Goal: Information Seeking & Learning: Learn about a topic

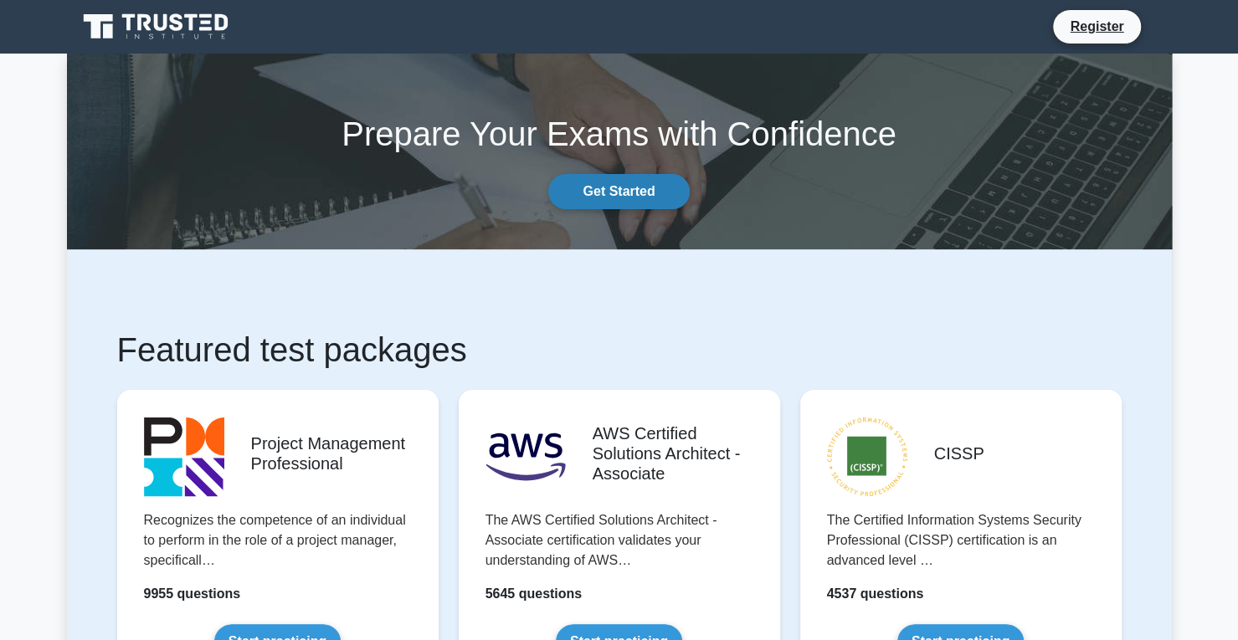
click at [618, 188] on link "Get Started" at bounding box center [618, 191] width 141 height 35
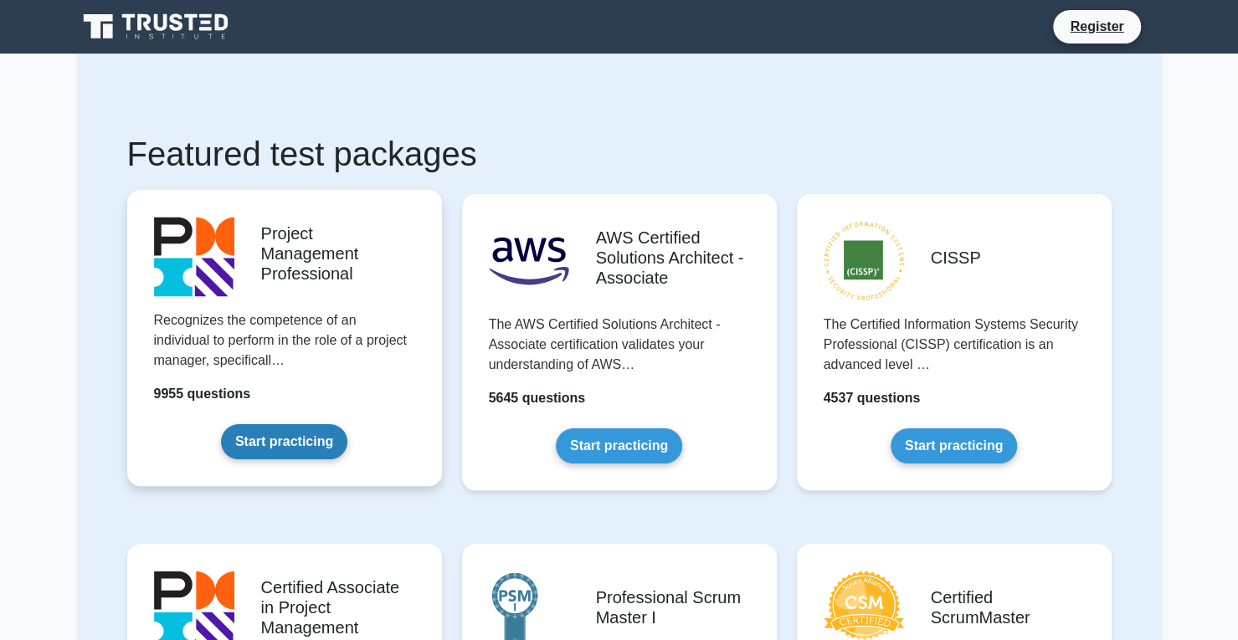
click at [308, 443] on link "Start practicing" at bounding box center [284, 441] width 126 height 35
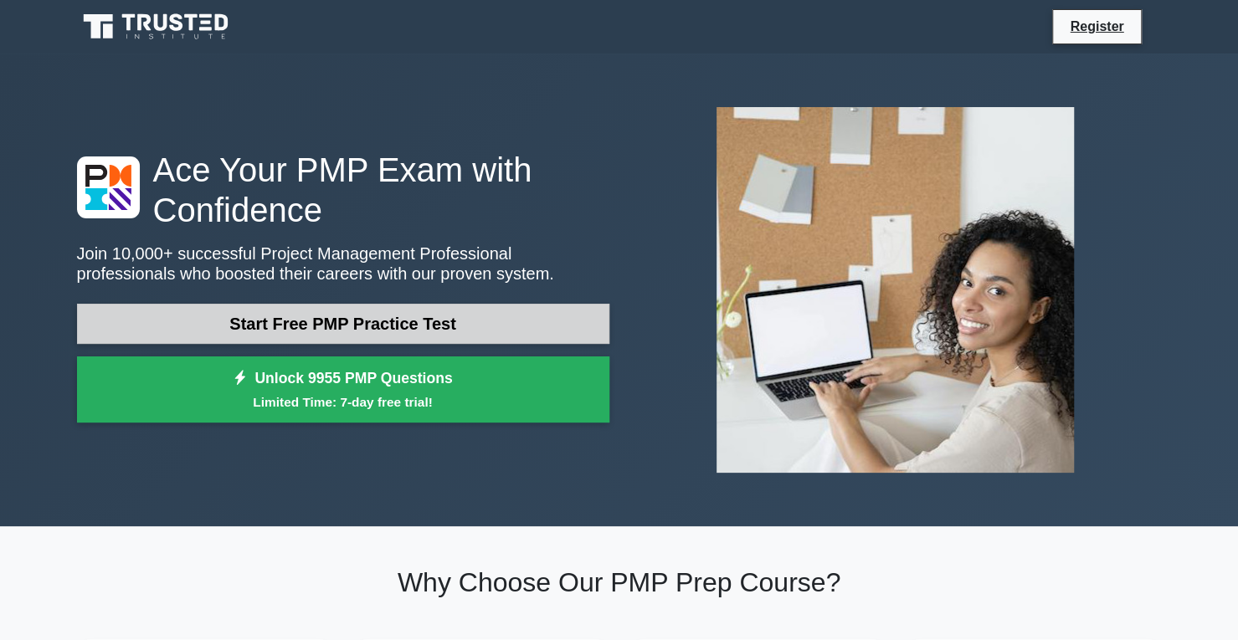
click at [396, 307] on link "Start Free PMP Practice Test" at bounding box center [343, 324] width 532 height 40
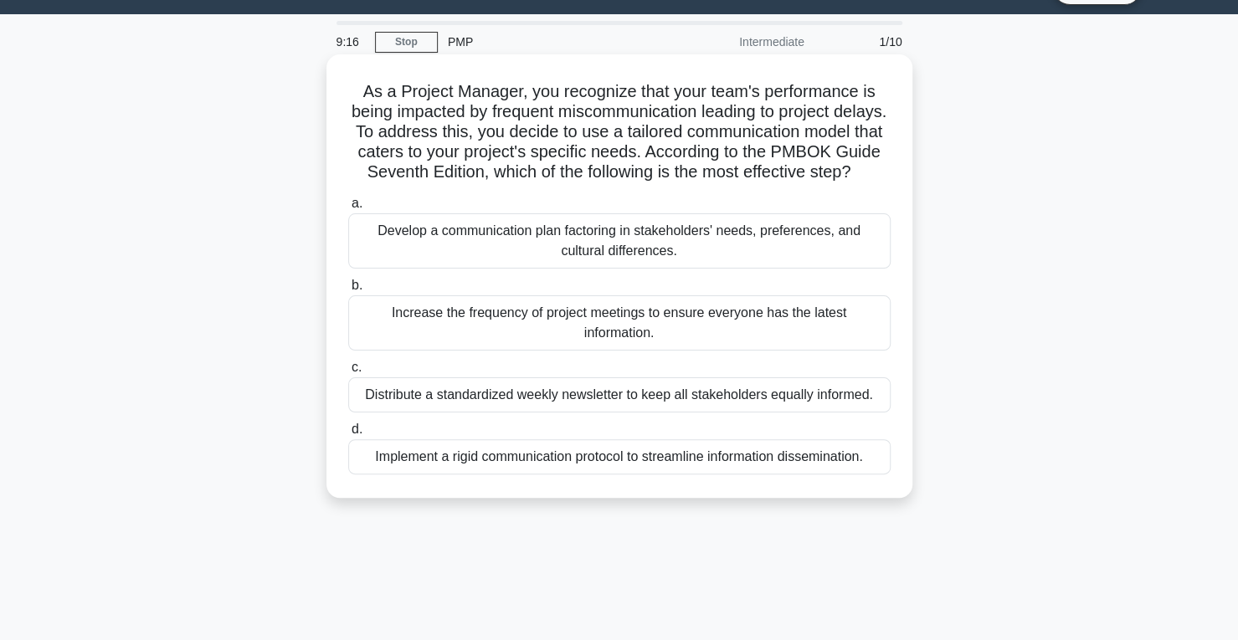
scroll to position [67, 0]
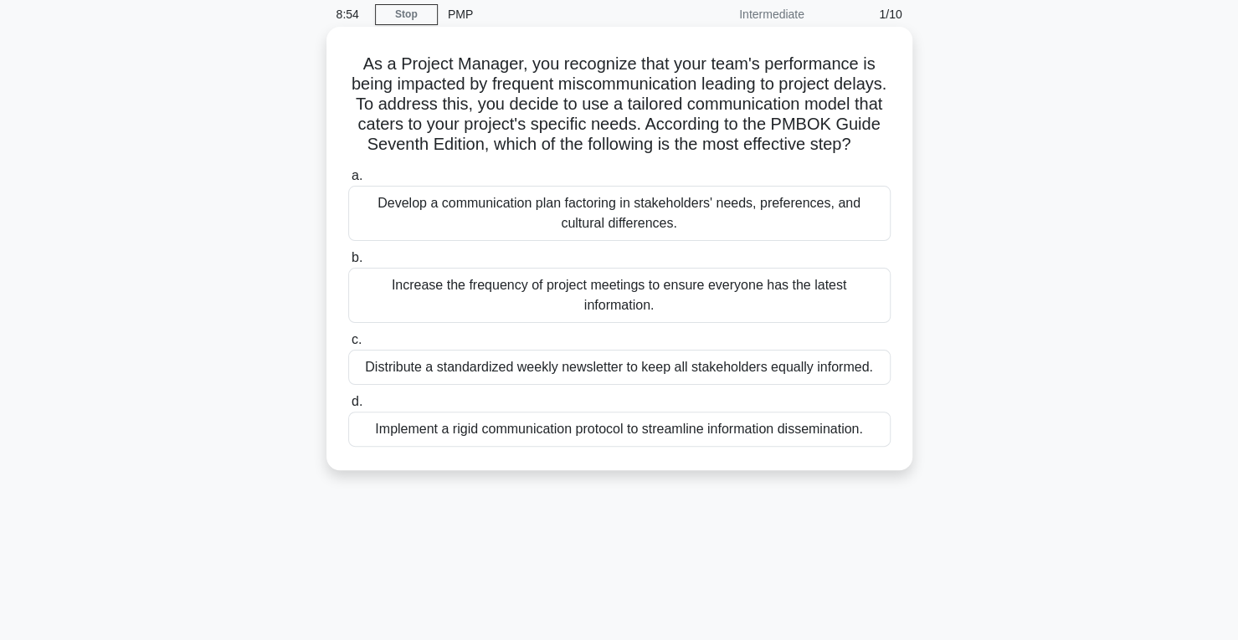
click at [692, 234] on div "Develop a communication plan factoring in stakeholders' needs, preferences, and…" at bounding box center [619, 213] width 543 height 55
click at [348, 182] on input "a. Develop a communication plan factoring in stakeholders' needs, preferences, …" at bounding box center [348, 176] width 0 height 11
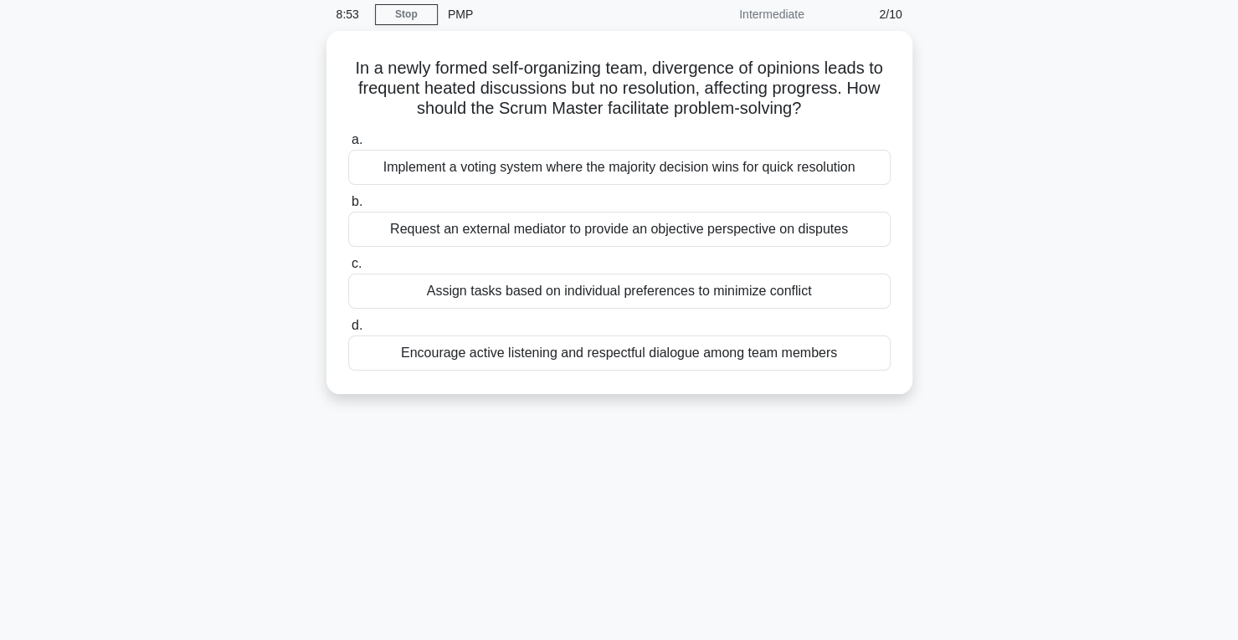
scroll to position [0, 0]
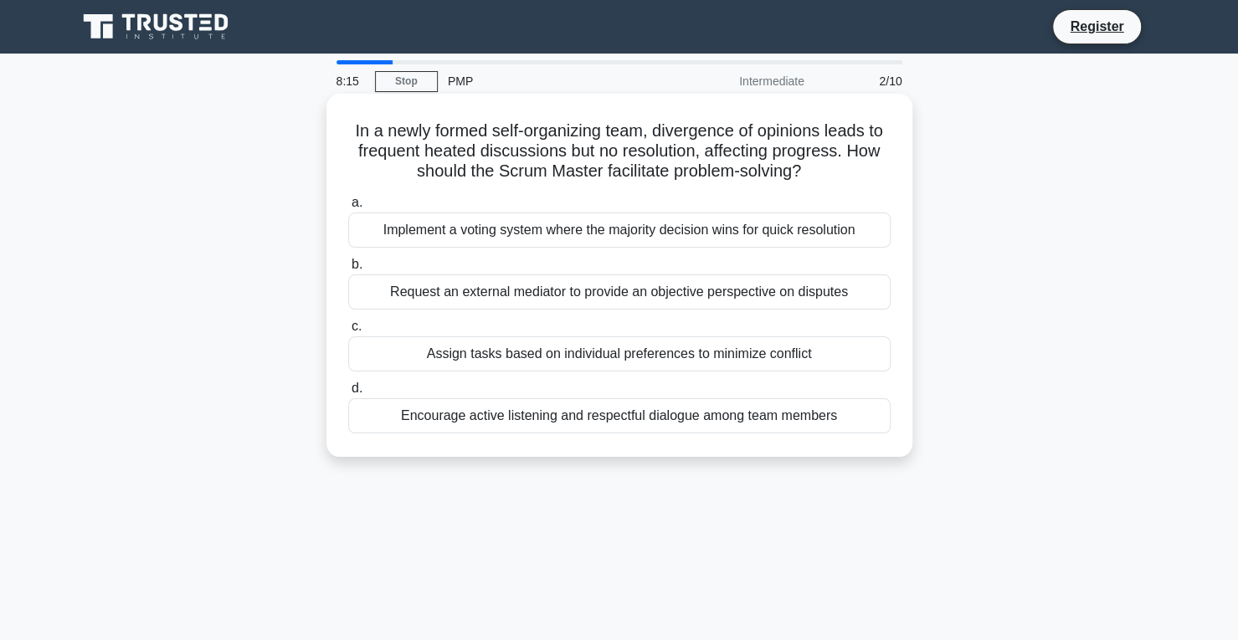
click at [593, 426] on div "Encourage active listening and respectful dialogue among team members" at bounding box center [619, 416] width 543 height 35
click at [348, 394] on input "d. Encourage active listening and respectful dialogue among team members" at bounding box center [348, 388] width 0 height 11
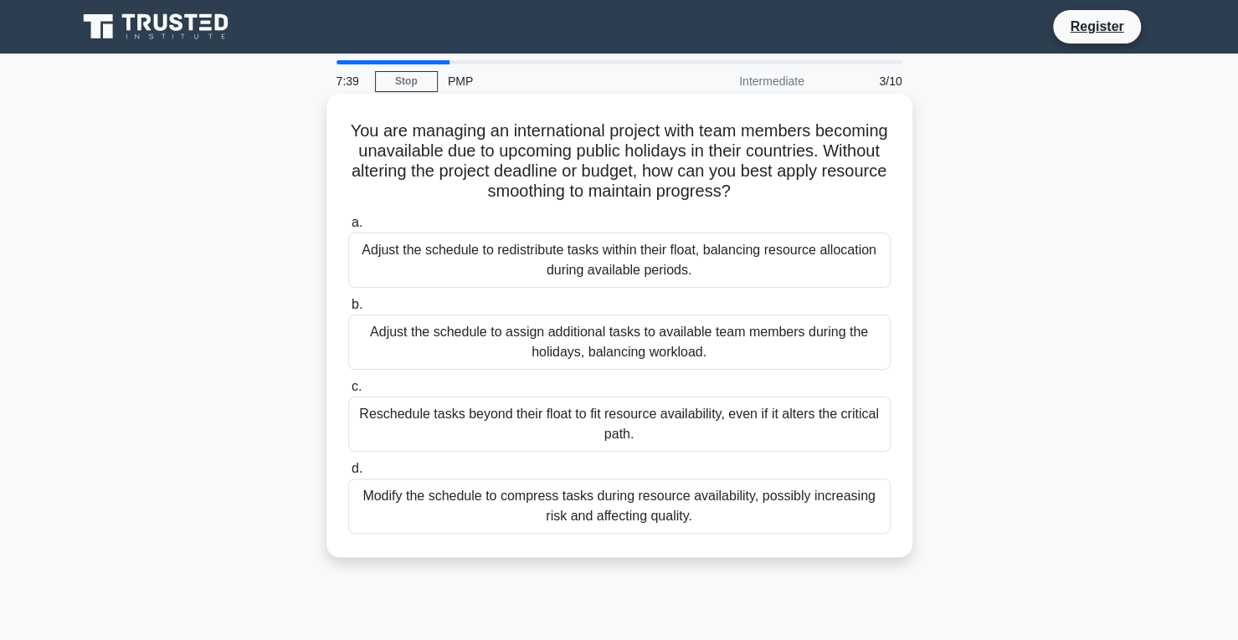
click at [648, 256] on div "Adjust the schedule to redistribute tasks within their float, balancing resourc…" at bounding box center [619, 260] width 543 height 55
click at [348, 229] on input "a. Adjust the schedule to redistribute tasks within their float, balancing reso…" at bounding box center [348, 223] width 0 height 11
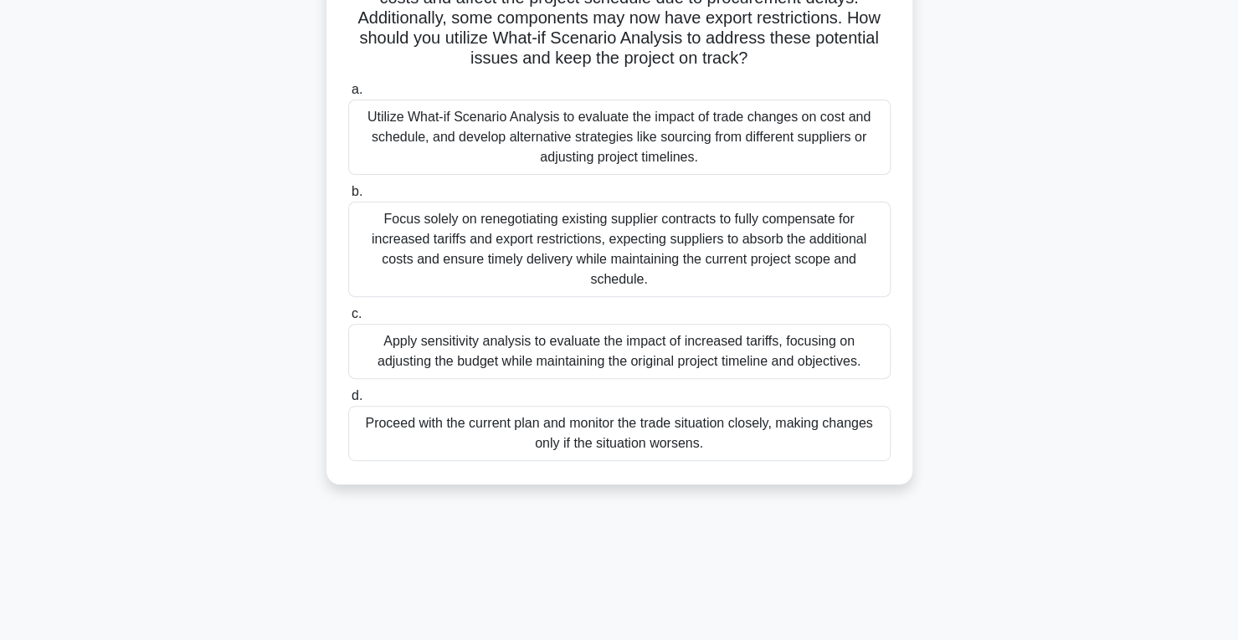
scroll to position [215, 0]
click at [658, 112] on div "Utilize What-if Scenario Analysis to evaluate the impact of trade changes on co…" at bounding box center [619, 135] width 543 height 75
click at [348, 94] on input "a. Utilize What-if Scenario Analysis to evaluate the impact of trade changes on…" at bounding box center [348, 88] width 0 height 11
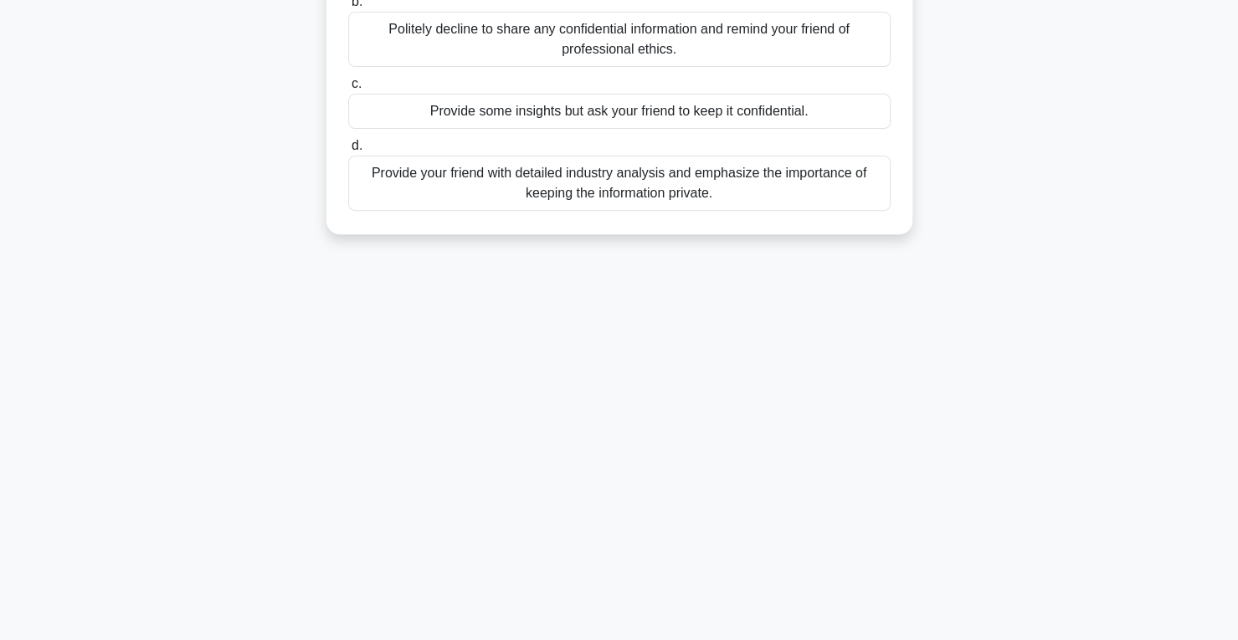
scroll to position [127, 0]
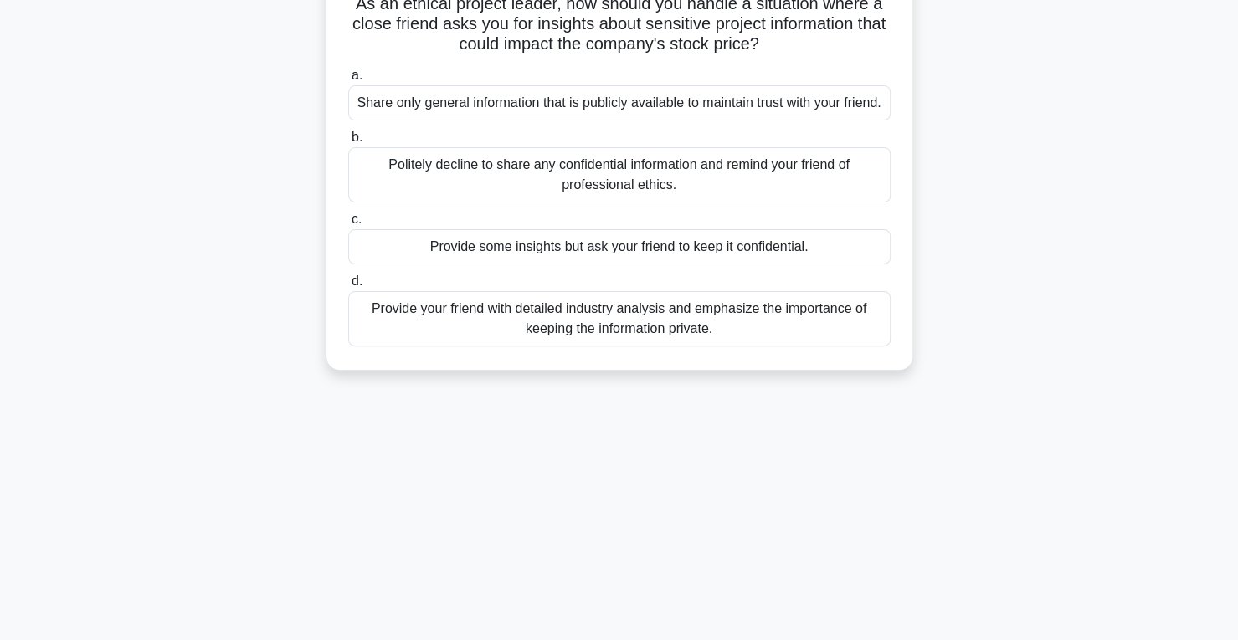
click at [614, 203] on div "Politely decline to share any confidential information and remind your friend o…" at bounding box center [619, 174] width 543 height 55
click at [348, 143] on input "b. Politely decline to share any confidential information and remind your frien…" at bounding box center [348, 137] width 0 height 11
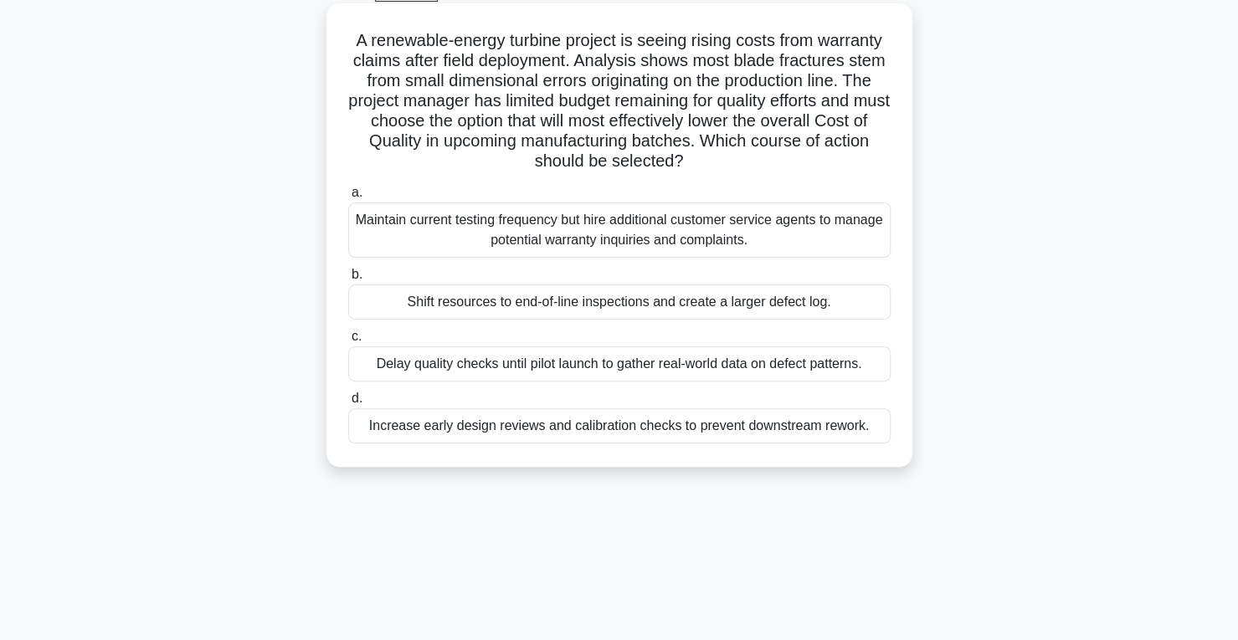
scroll to position [98, 0]
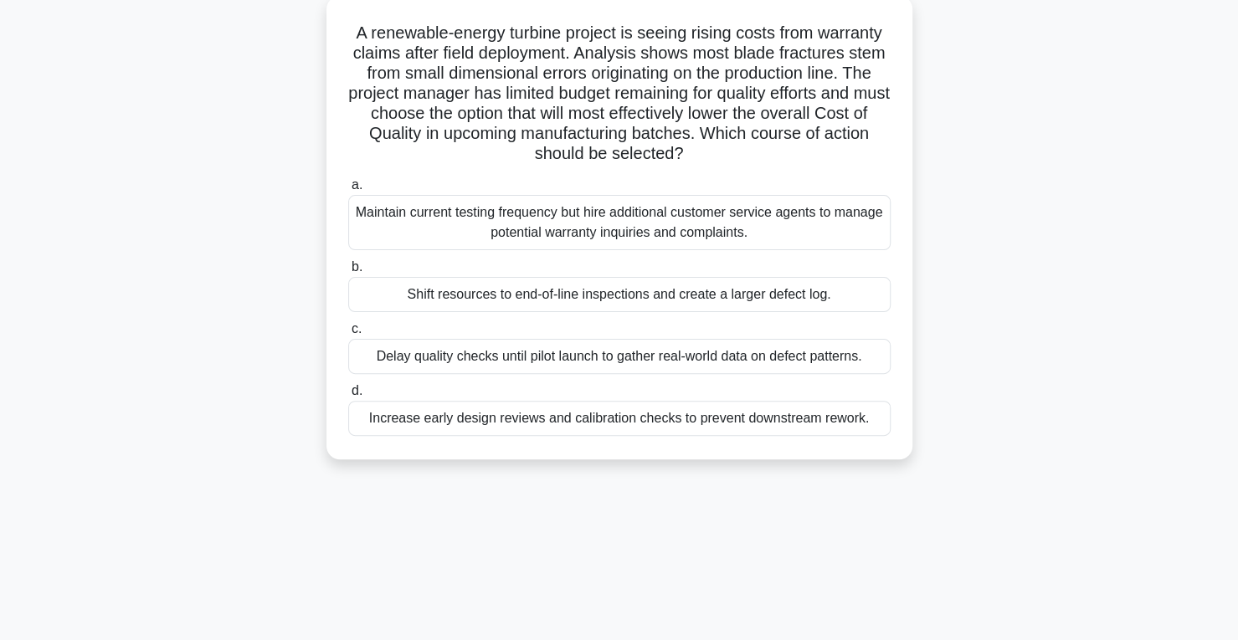
click at [571, 419] on div "Increase early design reviews and calibration checks to prevent downstream rewo…" at bounding box center [619, 418] width 543 height 35
click at [348, 397] on input "d. Increase early design reviews and calibration checks to prevent downstream r…" at bounding box center [348, 391] width 0 height 11
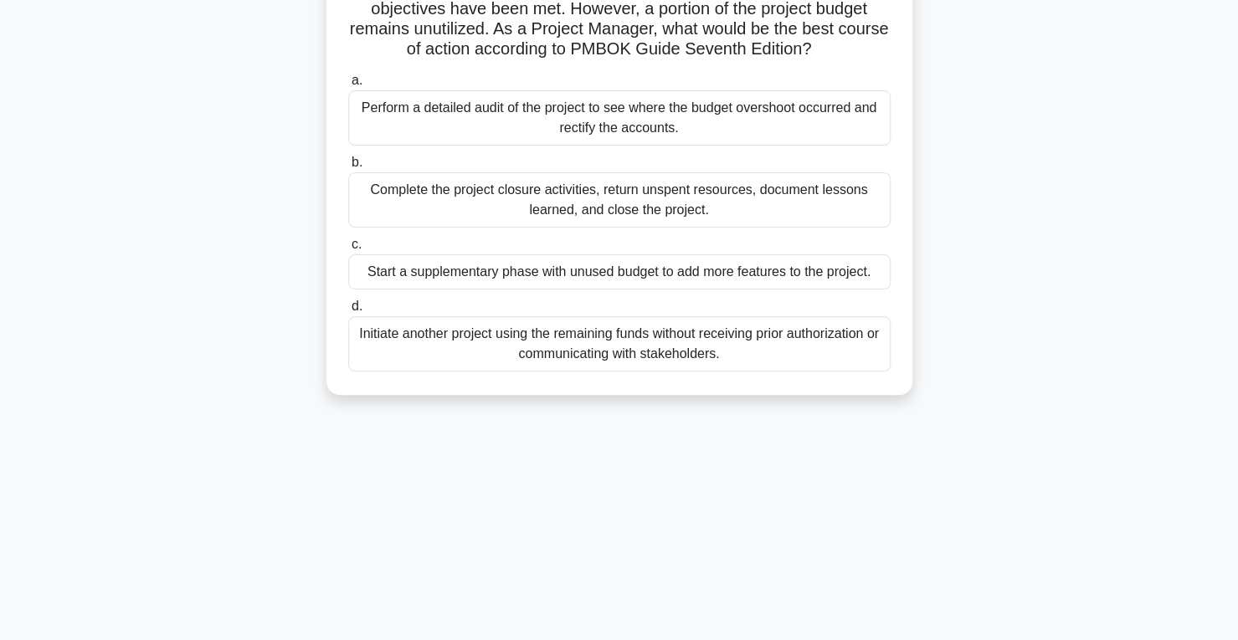
scroll to position [163, 0]
click at [670, 121] on div "Perform a detailed audit of the project to see where the budget overshoot occur…" at bounding box center [619, 117] width 543 height 55
click at [348, 85] on input "a. Perform a detailed audit of the project to see where the budget overshoot oc…" at bounding box center [348, 80] width 0 height 11
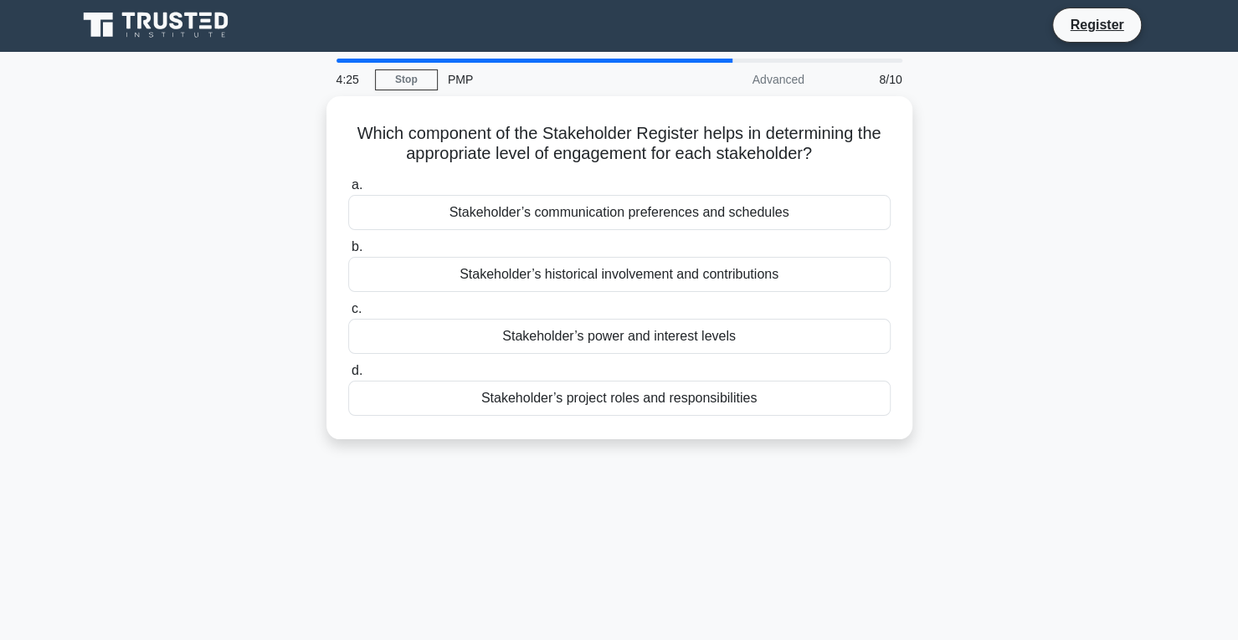
scroll to position [0, 0]
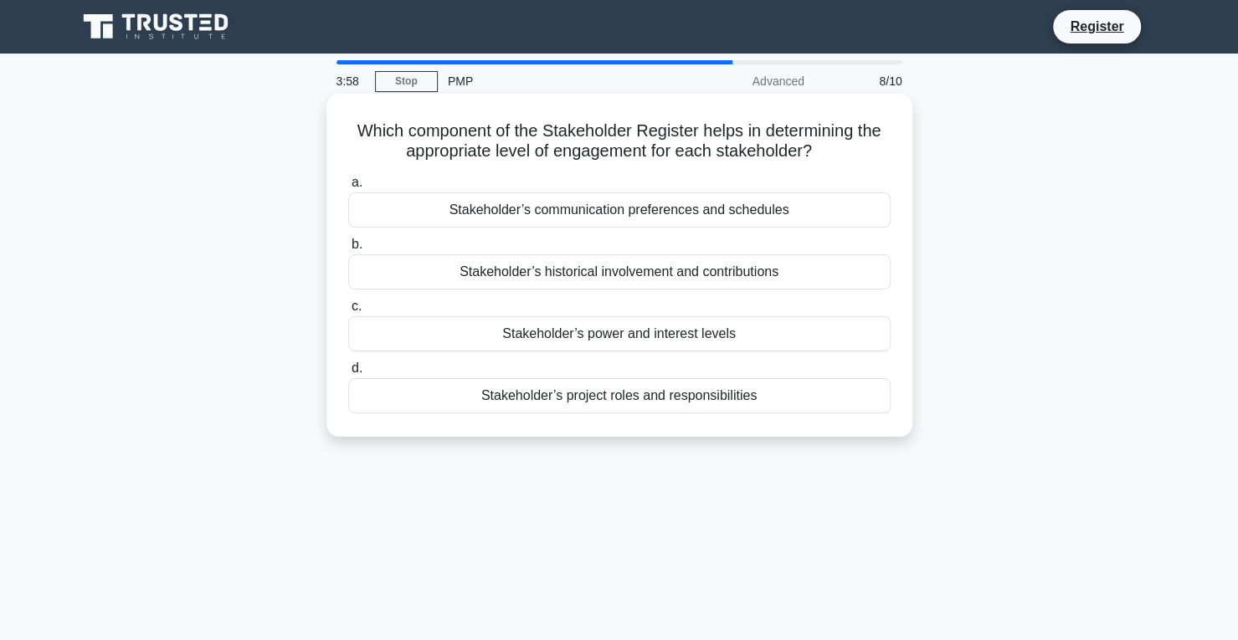
click at [606, 337] on div "Stakeholder’s power and interest levels" at bounding box center [619, 333] width 543 height 35
click at [348, 312] on input "c. Stakeholder’s power and interest levels" at bounding box center [348, 306] width 0 height 11
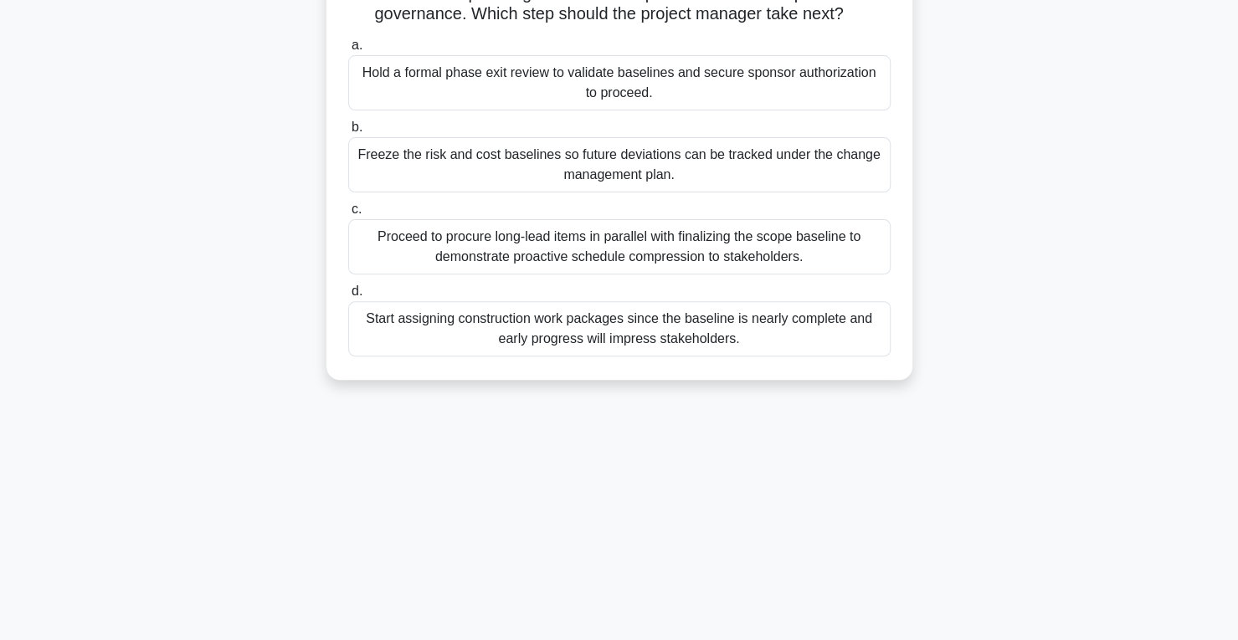
scroll to position [219, 0]
click at [648, 91] on div "Hold a formal phase exit review to validate baselines and secure sponsor author…" at bounding box center [619, 81] width 543 height 55
click at [348, 50] on input "a. Hold a formal phase exit review to validate baselines and secure sponsor aut…" at bounding box center [348, 44] width 0 height 11
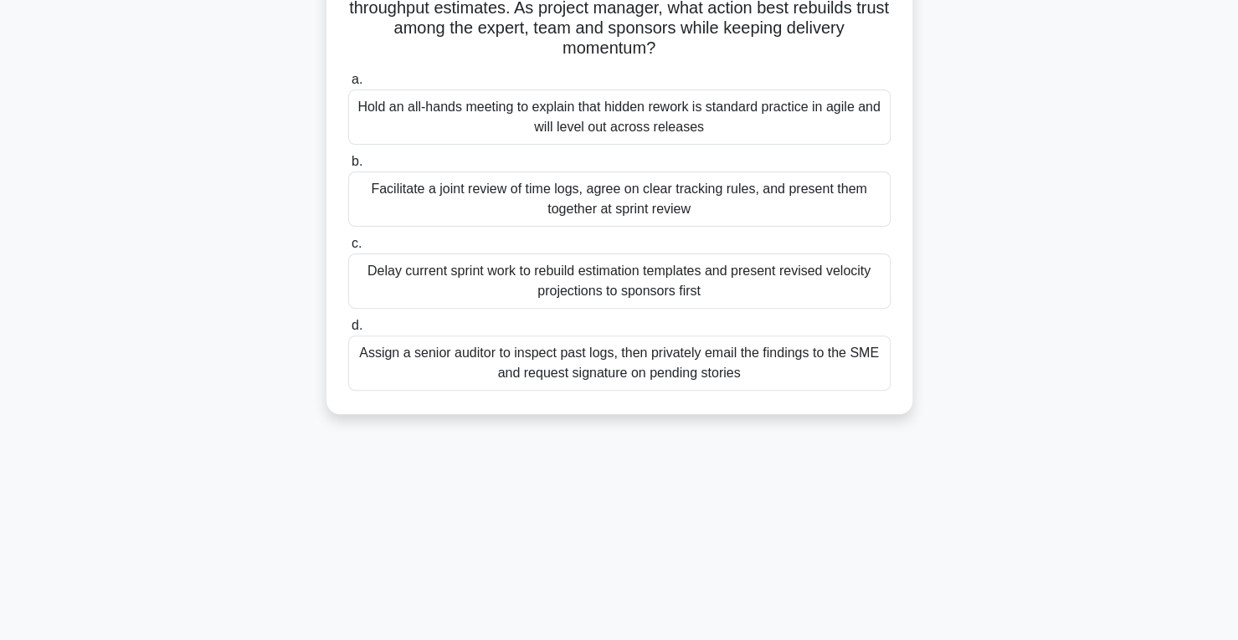
scroll to position [207, 0]
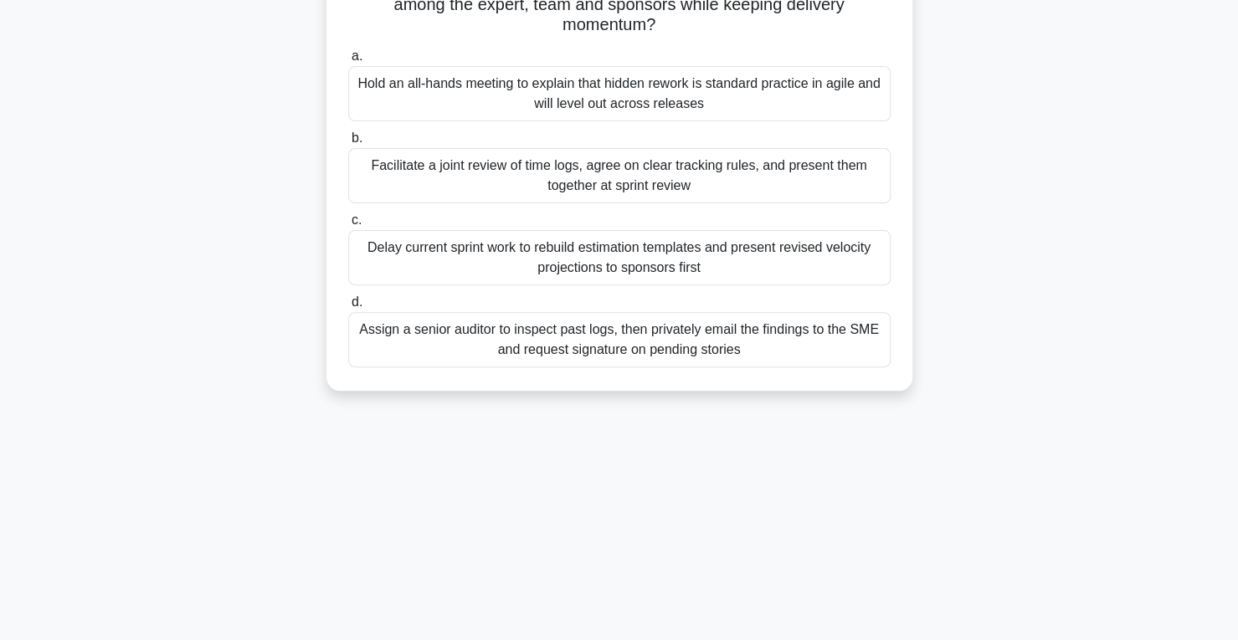
click at [619, 185] on div "Facilitate a joint review of time logs, agree on clear tracking rules, and pres…" at bounding box center [619, 175] width 543 height 55
click at [348, 144] on input "b. Facilitate a joint review of time logs, agree on clear tracking rules, and p…" at bounding box center [348, 138] width 0 height 11
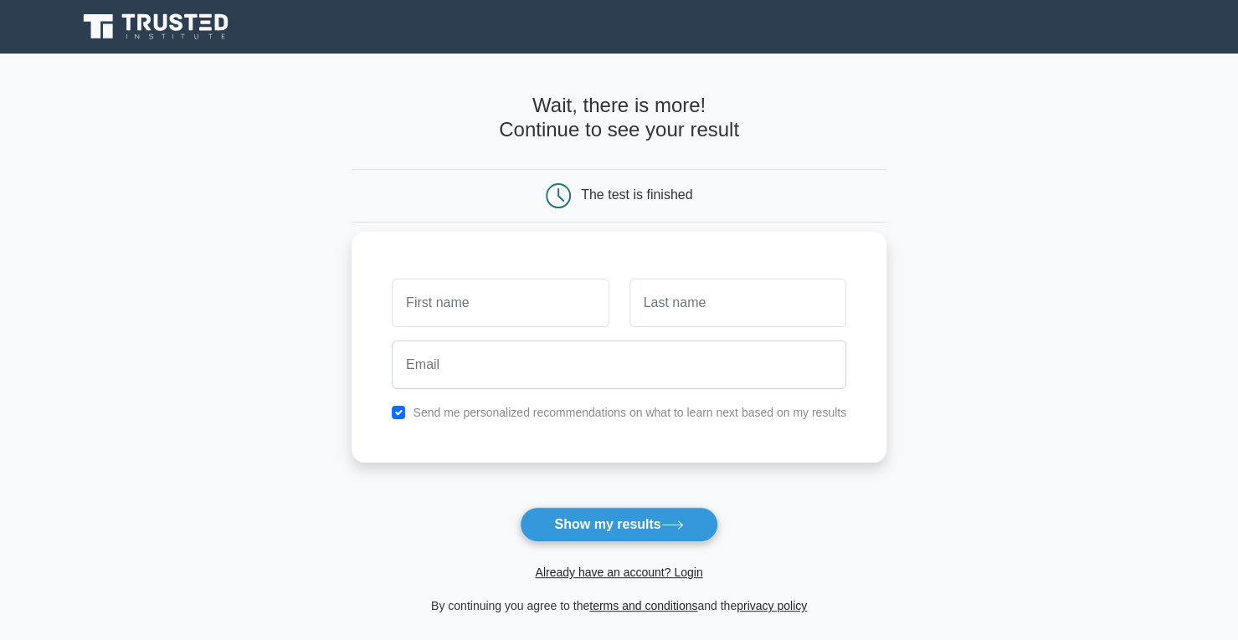
click at [527, 302] on input "text" at bounding box center [500, 303] width 217 height 49
type input "[PERSON_NAME]"
click at [680, 295] on input "text" at bounding box center [738, 303] width 217 height 49
type input "[PERSON_NAME]"
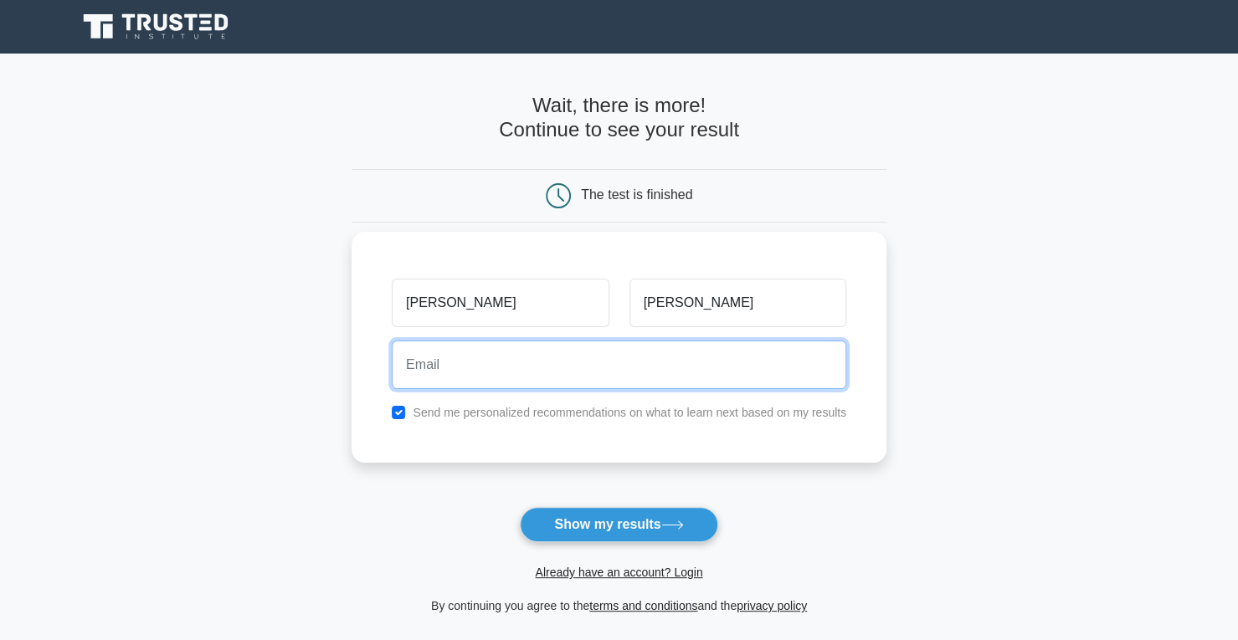
click at [703, 362] on input "email" at bounding box center [619, 365] width 455 height 49
type input "[EMAIL_ADDRESS][DOMAIN_NAME]"
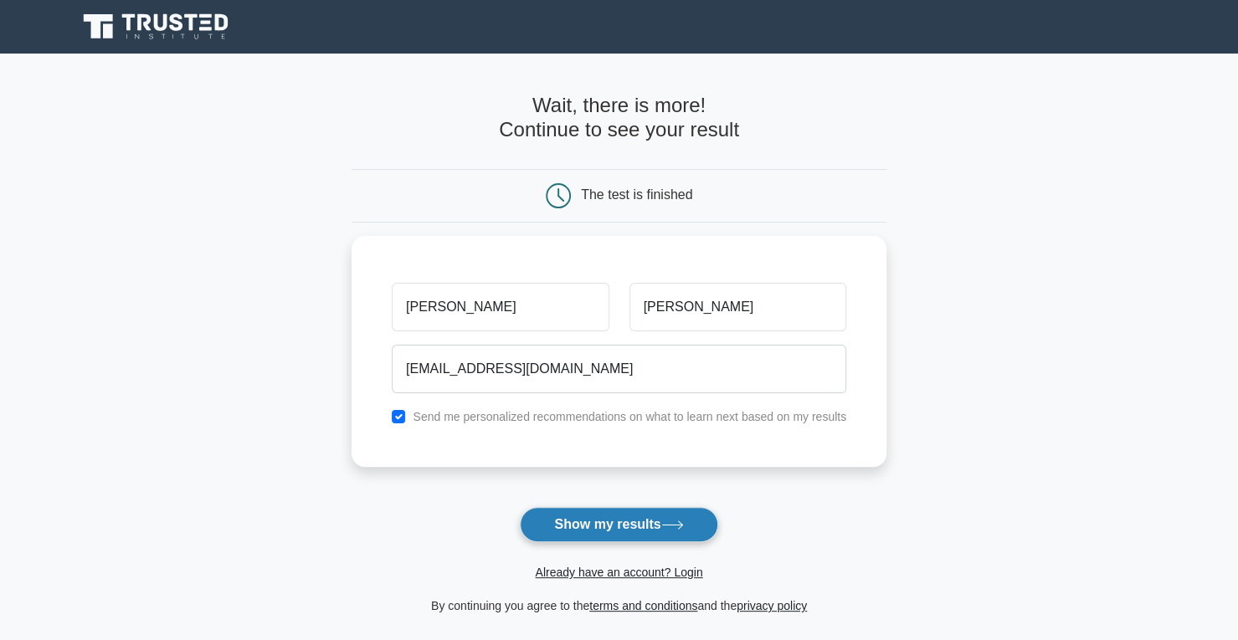
click at [589, 527] on button "Show my results" at bounding box center [619, 524] width 198 height 35
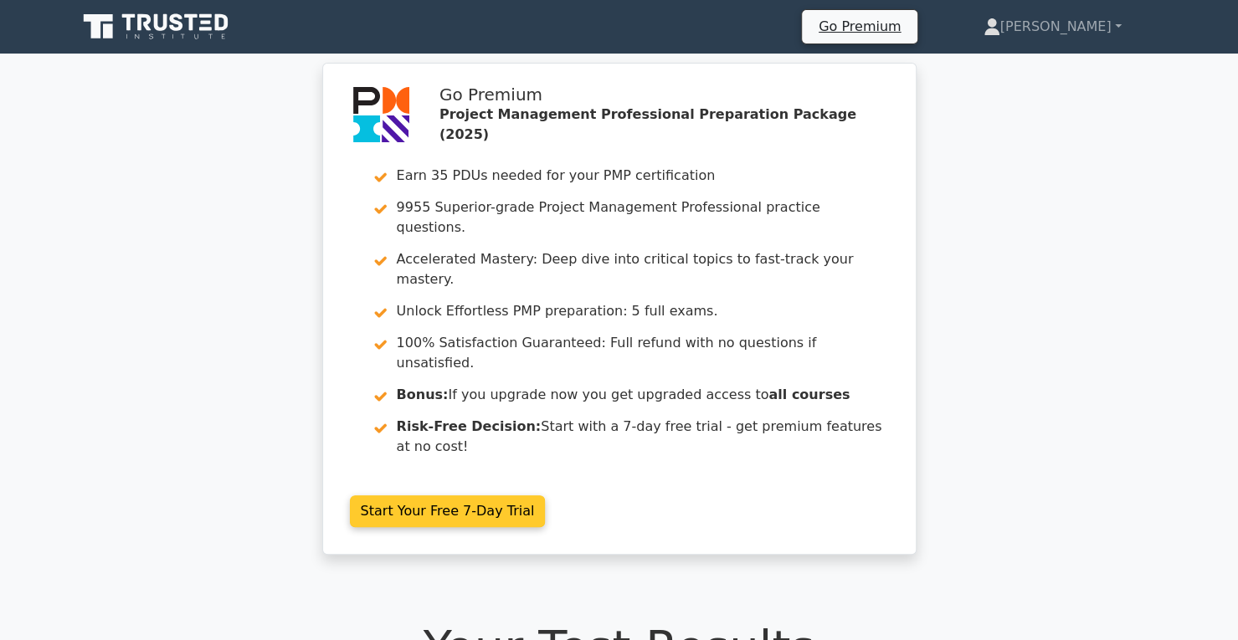
click at [419, 476] on div "Go Premium Project Management Professional Preparation Package (2025) Earn 35 P…" at bounding box center [620, 323] width 608 height 512
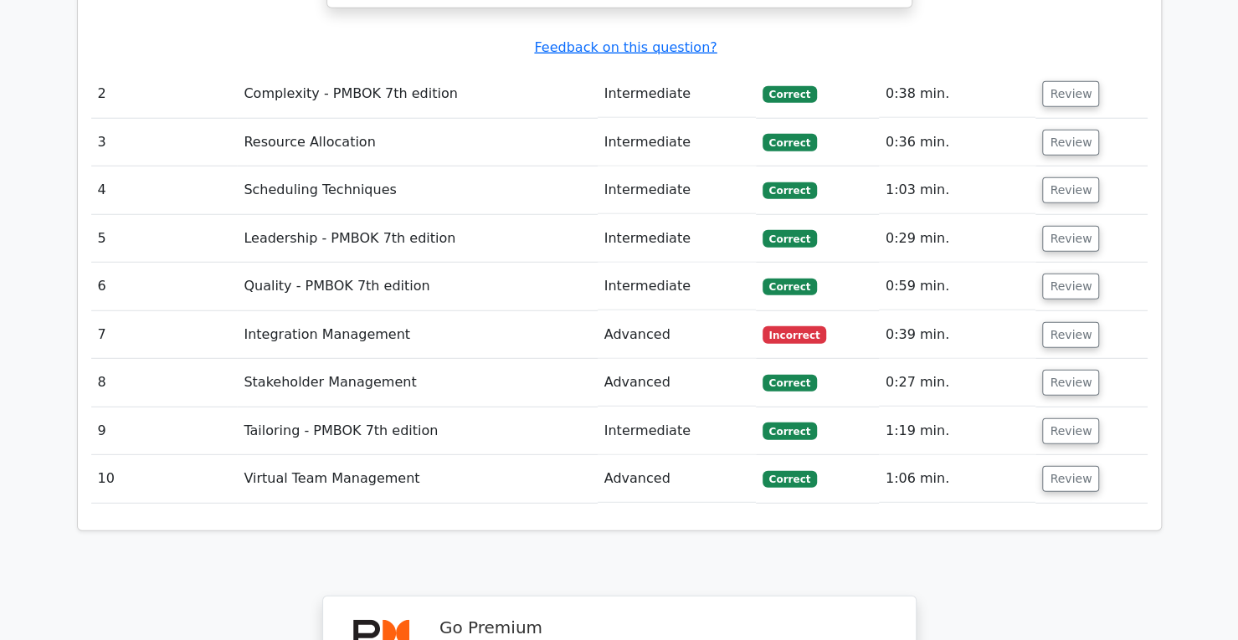
scroll to position [2571, 0]
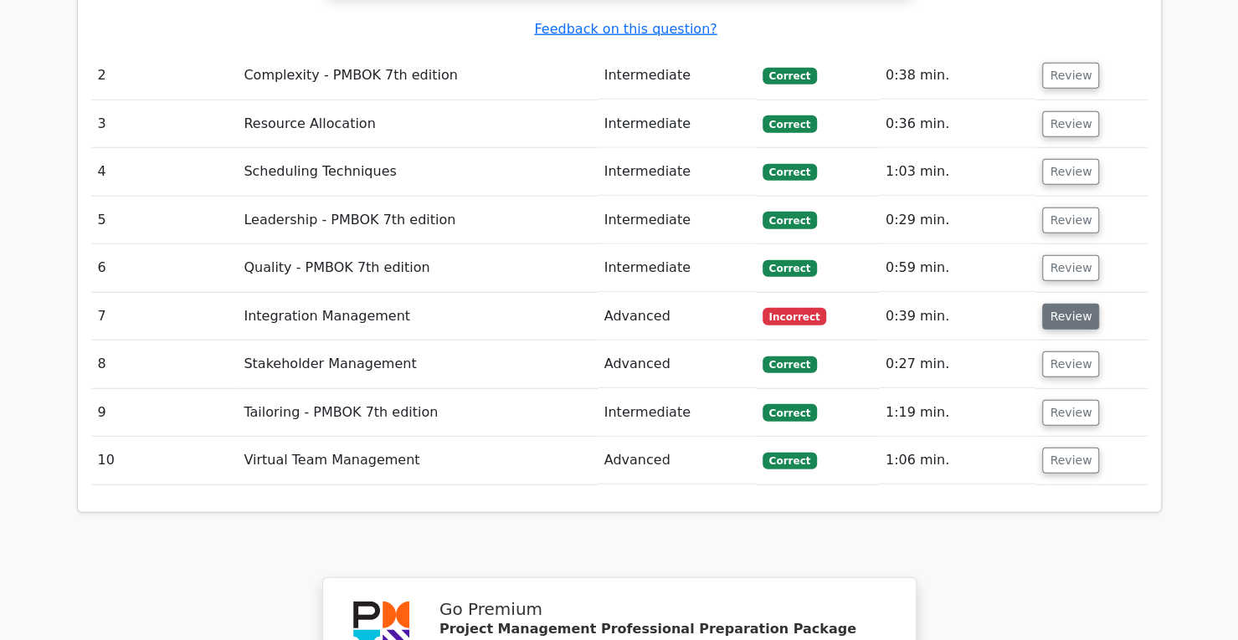
click at [1058, 304] on button "Review" at bounding box center [1070, 317] width 57 height 26
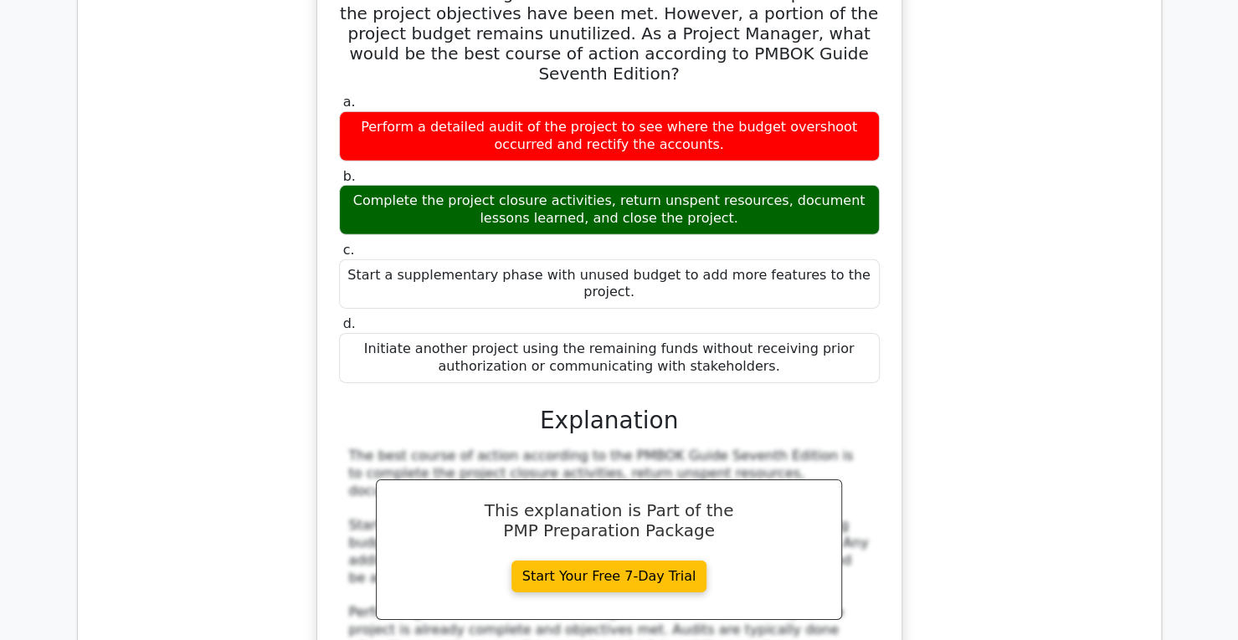
scroll to position [2986, 0]
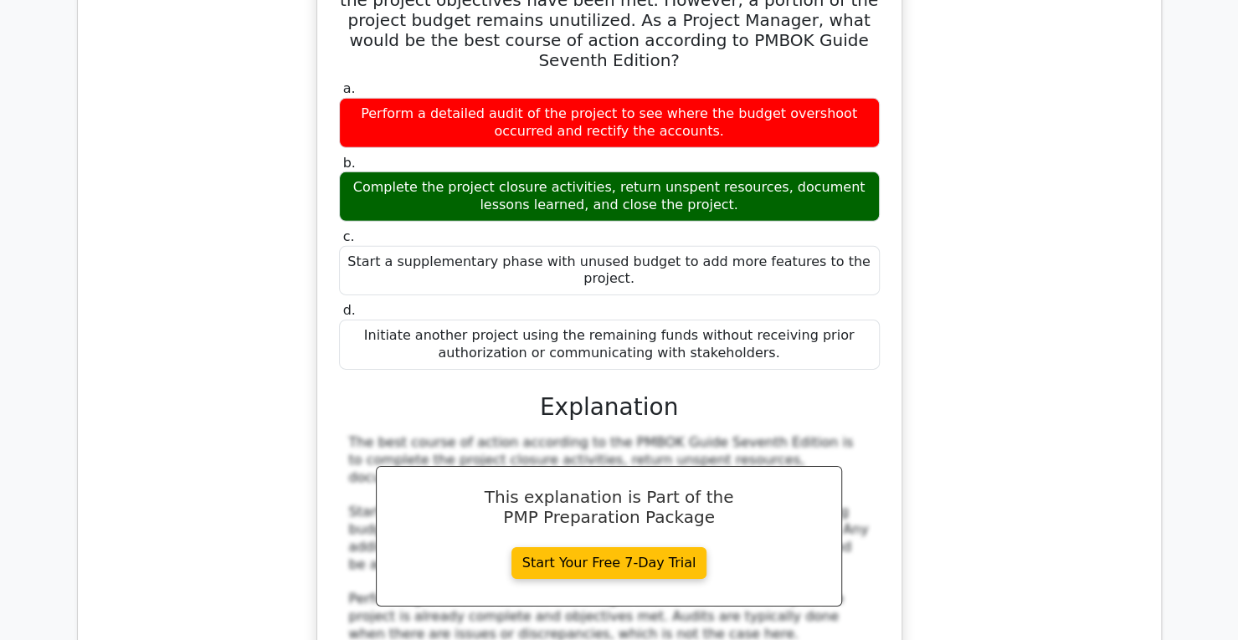
click at [593, 320] on div "Initiate another project using the remaining funds without receiving prior auth…" at bounding box center [609, 345] width 541 height 50
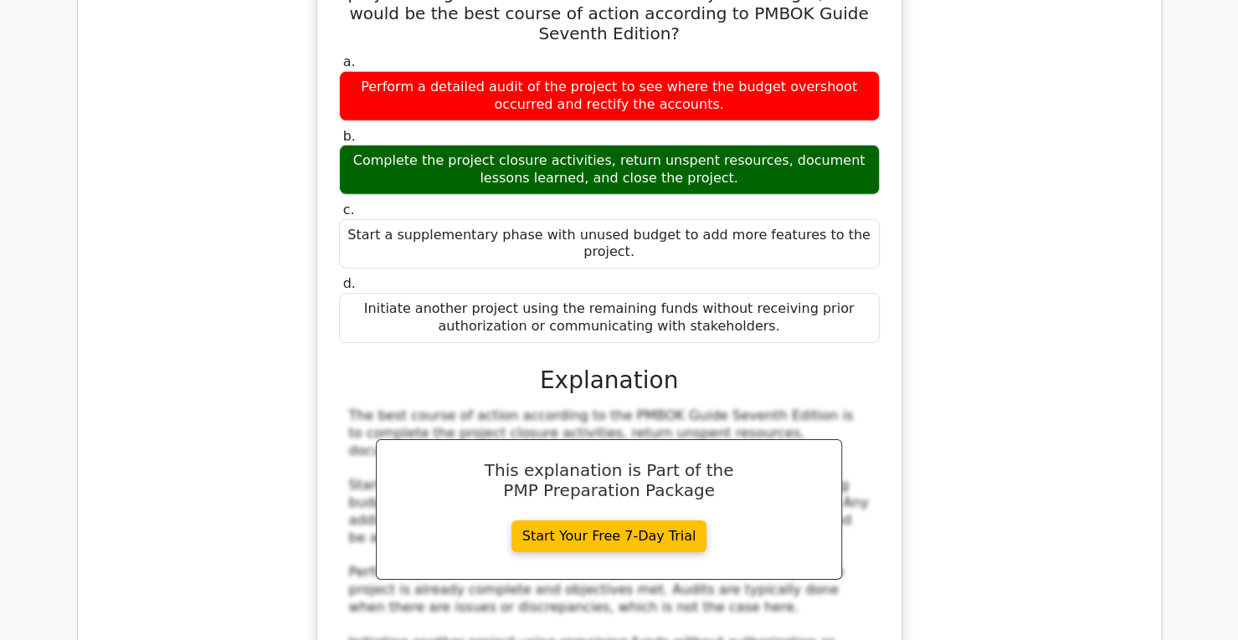
scroll to position [3081, 0]
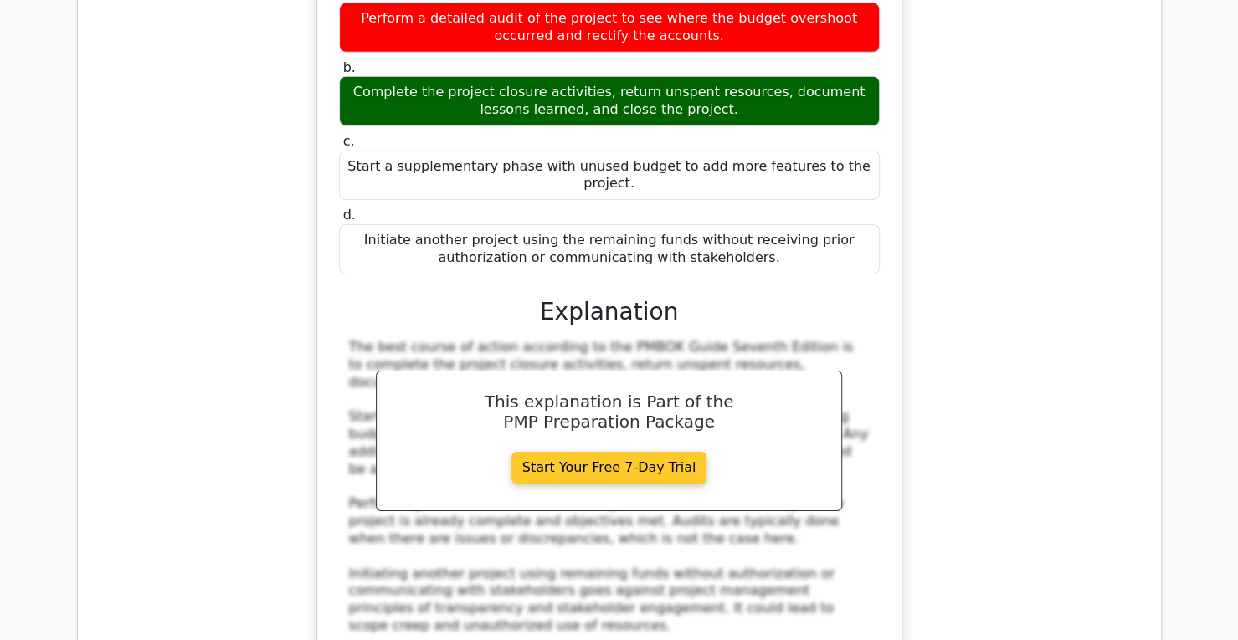
click at [643, 452] on link "Start Your Free 7-Day Trial" at bounding box center [610, 468] width 196 height 32
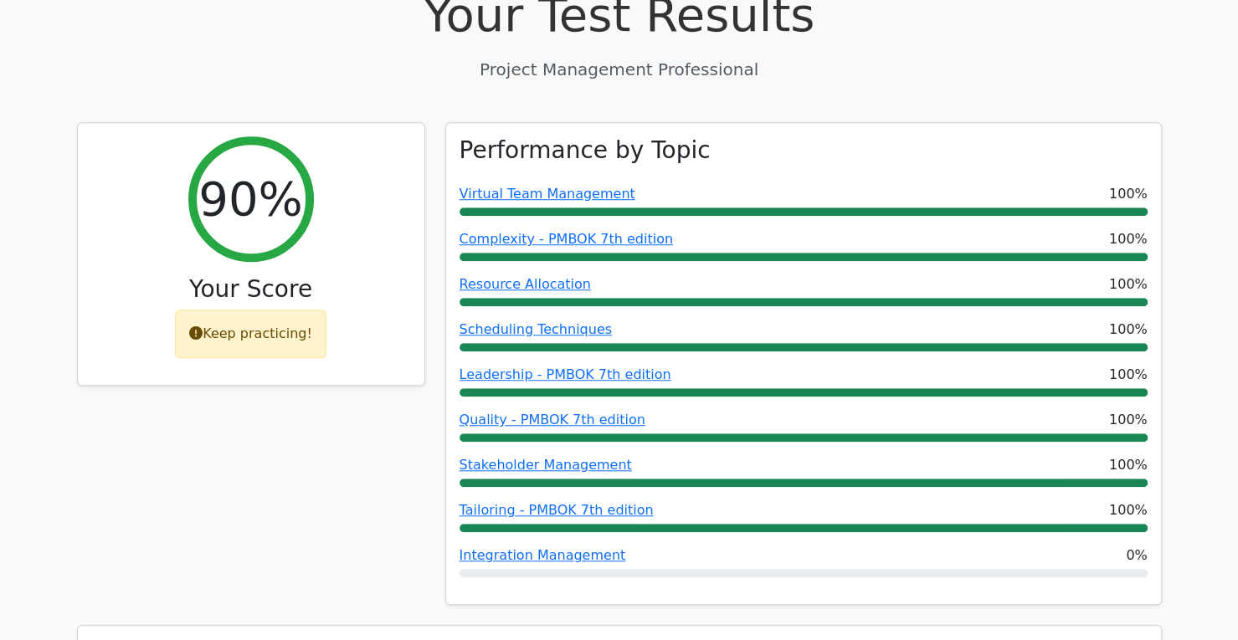
scroll to position [636, 0]
